Goal: Transaction & Acquisition: Purchase product/service

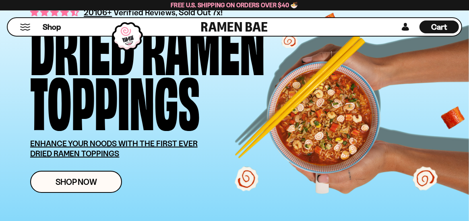
scroll to position [121, 0]
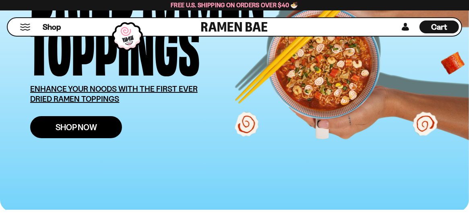
click at [82, 126] on span "Shop Now" at bounding box center [76, 127] width 41 height 8
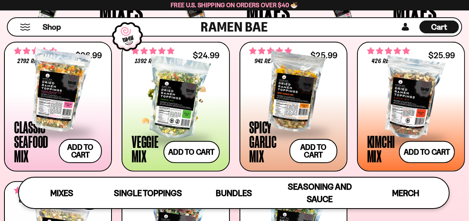
scroll to position [282, 0]
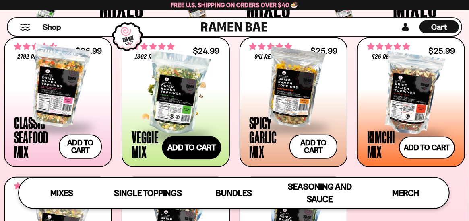
click at [181, 152] on button "Add to cart Add — Regular price $24.99 Regular price Sale price $24.99 Unit pri…" at bounding box center [191, 147] width 59 height 23
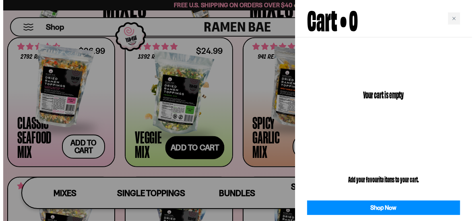
scroll to position [282, 0]
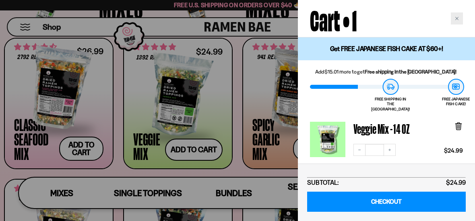
click at [457, 17] on icon "Close cart" at bounding box center [457, 18] width 4 height 4
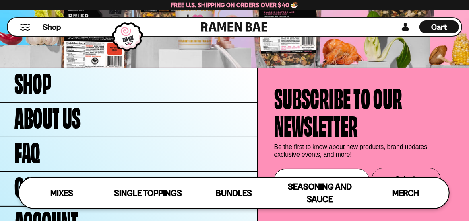
scroll to position [2212, 0]
